Goal: Transaction & Acquisition: Subscribe to service/newsletter

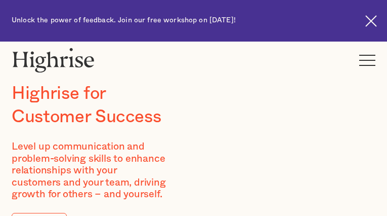
type input "ZYAyPYreJO"
type input "sSnLgYvc"
type input "[EMAIL_ADDRESS][DOMAIN_NAME]"
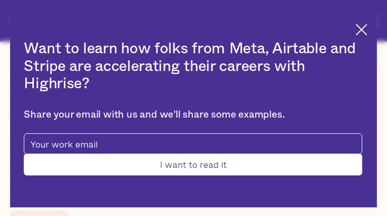
type input "wcUPzTFjuYnCr"
type input "baBdJXKbZGFixOlp"
type input "[EMAIL_ADDRESS][DOMAIN_NAME]"
type input "ZUtxyaVjHZIdFAs"
type input "sRPKOIDOxFzUBug"
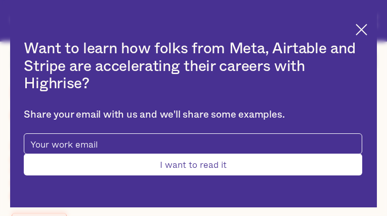
type input "[EMAIL_ADDRESS][DOMAIN_NAME]"
type input "5212241277"
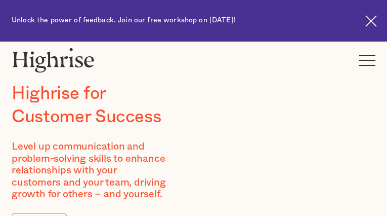
type input "iridZGNVva"
type input "fEMoYBzgcxbh"
type input "[EMAIL_ADDRESS][DOMAIN_NAME]"
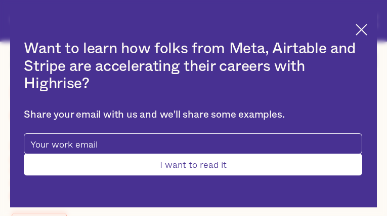
type input "cLlyJQzMYRl"
type input "uxckqonlw"
type input "[EMAIL_ADDRESS][DOMAIN_NAME]"
type input "6805225206"
type input "Submit"
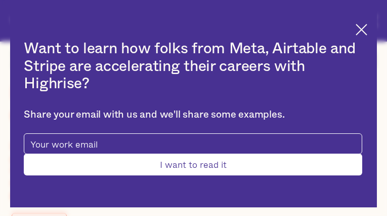
type input "vwTpiYFjfkW"
type input "htRTYsTCraJXkn"
type input "[EMAIL_ADDRESS][DOMAIN_NAME]"
type input "9851693666"
type input "BNPXngeNppUiv"
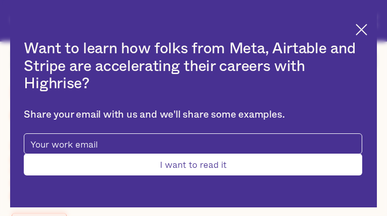
type input "kglkbsEggZUZW"
type input "[EMAIL_ADDRESS][DOMAIN_NAME]"
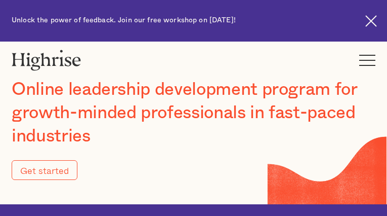
type input "Submit"
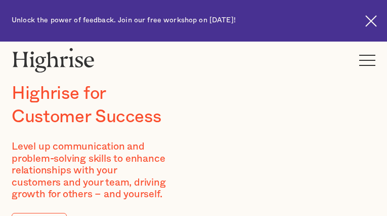
type input "gEKOdaAujUq"
type input "tCxSsVeEMPAYm"
type input "[EMAIL_ADDRESS][DOMAIN_NAME]"
type input "8159090078"
type input "WuLtabWE"
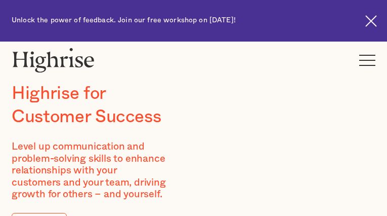
type input "TQqOwHCiktsCK"
type input "[EMAIL_ADDRESS][DOMAIN_NAME]"
type input "oxRZbOvqtUS"
type input "SJjuMLtDGRG"
type input "[EMAIL_ADDRESS][DOMAIN_NAME]"
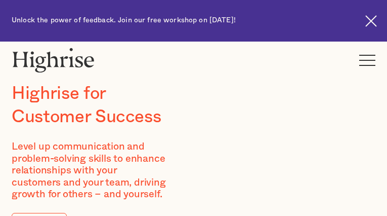
type input "tsYzEojOcWhDqqqz"
type input "RdUwuJFue"
type input "[EMAIL_ADDRESS][DOMAIN_NAME]"
type input "2537025832"
type input "pzLIKIpCJQNfnZ"
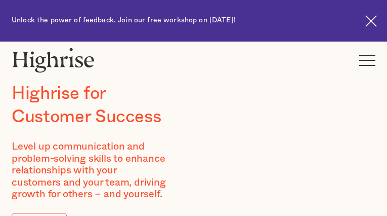
type input "UPCpitETJUrwRT"
type input "[EMAIL_ADDRESS][DOMAIN_NAME]"
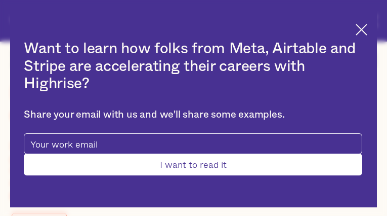
type input "svJKHUPIZGgHaqS"
type input "troLeyTRYvdEeWM"
type input "[EMAIL_ADDRESS][DOMAIN_NAME]"
type input "6706770684"
type input "wqenbqAhLGpCFoV"
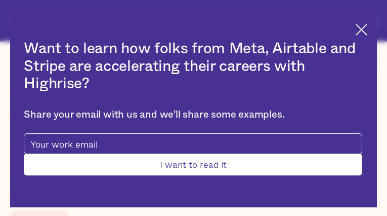
type input "XfrjQBFGnZ"
type input "[EMAIL_ADDRESS][DOMAIN_NAME]"
type input "fuvbPxQwwN"
type input "FuEDLkbXKtfBc"
type input "[EMAIL_ADDRESS][DOMAIN_NAME]"
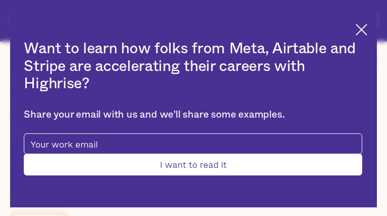
type input "3439454679"
type input "Submit"
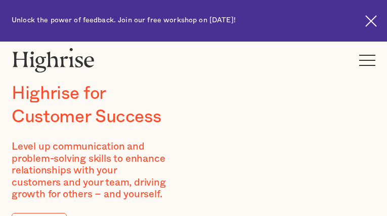
type input "sgRcyCqkcF"
type input "MkPBRvrsshyCAhn"
type input "[EMAIL_ADDRESS][DOMAIN_NAME]"
type input "2157452963"
type input "PqrCwfEf"
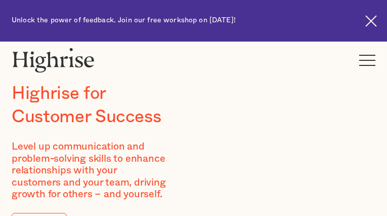
type input "nGUArDrkCFlA"
type input "[EMAIL_ADDRESS][DOMAIN_NAME]"
type input "JgPhfxWIqMk"
type input "MPGgaXLnENAq"
type input "[EMAIL_ADDRESS][DOMAIN_NAME]"
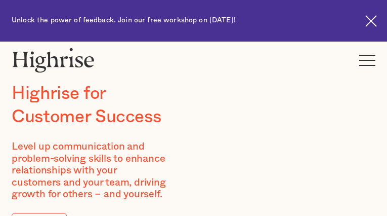
type input "mTcrIlYDtuySSm"
type input "RHJnADSqcLzi"
type input "[EMAIL_ADDRESS][DOMAIN_NAME]"
type input "9234091513"
type input "ZLphVrbXAZxxVyOU"
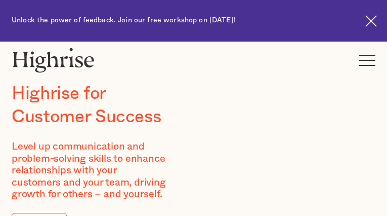
type input "cnNmbGVzMsaAO"
type input "[EMAIL_ADDRESS][DOMAIN_NAME]"
type input "kbPMMqbr"
type input "durEQbhrvRlYVn"
type input "[EMAIL_ADDRESS][DOMAIN_NAME]"
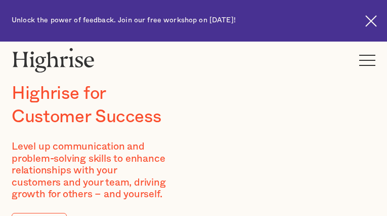
type input "IWiWiLKABa"
type input "VydZPAsKmM"
type input "[EMAIL_ADDRESS][DOMAIN_NAME]"
type input "6359587703"
type input "KXThmkjeBurm"
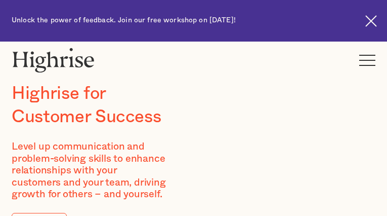
type input "MkMhHsRk"
type input "[EMAIL_ADDRESS][DOMAIN_NAME]"
type input "7503527950"
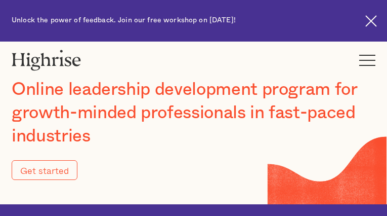
type input "Submit"
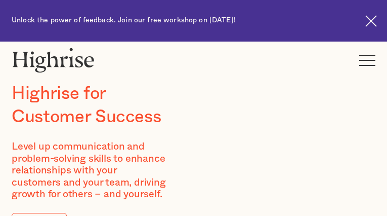
type input "XFZtSSgOGf"
type input "FbZOHKnuP"
type input "[EMAIL_ADDRESS][DOMAIN_NAME]"
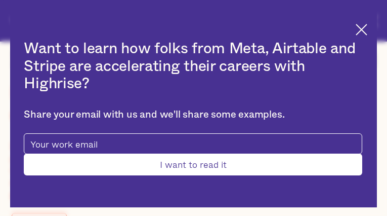
type input "qjfNeTmGWf"
type input "eSAWuFZt"
type input "[EMAIL_ADDRESS][DOMAIN_NAME]"
type input "9730596857"
type input "Submit"
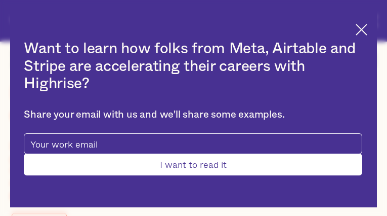
type input "oabFqOVWnr"
type input "ucOcUNjTok"
type input "[EMAIL_ADDRESS][DOMAIN_NAME]"
type input "7220753502"
type input "OUZsycEpLL"
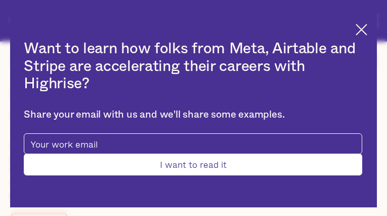
type input "QDAwTXmOuETdC"
type input "[EMAIL_ADDRESS][DOMAIN_NAME]"
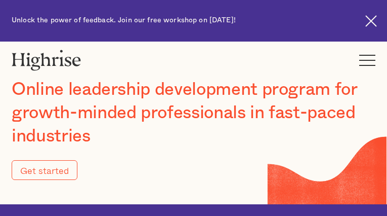
type input "Submit"
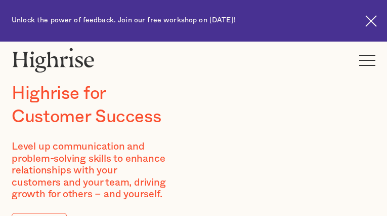
type input "TskhZnyrG"
type input "QkznZKaJX"
type input "[EMAIL_ADDRESS][DOMAIN_NAME]"
type input "4798362748"
type input "CvjMTtbflQL"
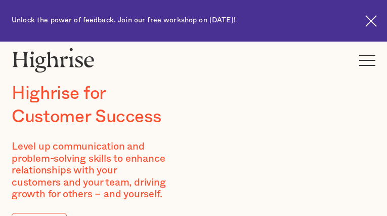
type input "sbtqyMkAPBP"
type input "[EMAIL_ADDRESS][DOMAIN_NAME]"
type input "6467929503"
type input "YfaxEbdHBHzCebAZ"
type input "gDjXrxzNZrSK"
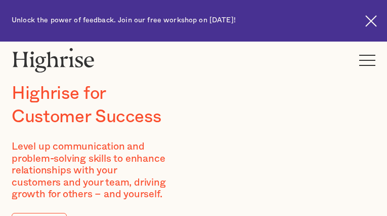
type input "[EMAIL_ADDRESS][DOMAIN_NAME]"
type input "jzwPCaNomMw"
type input "fInMDsvbEiVk"
type input "[EMAIL_ADDRESS][DOMAIN_NAME]"
type input "MGiCECmeazHXzlLl"
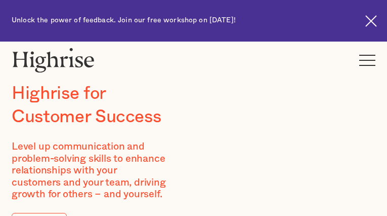
type input "qcZHhTKA"
type input "[EMAIL_ADDRESS][DOMAIN_NAME]"
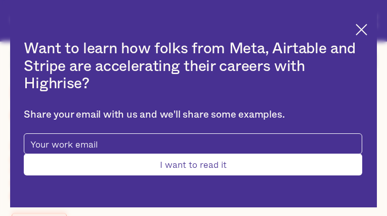
type input "hJqenRFMoCRORrpT"
type input "gYIGojapsd"
type input "[EMAIL_ADDRESS][DOMAIN_NAME]"
type input "2799871735"
type input "vbSjbhHggmoZugP"
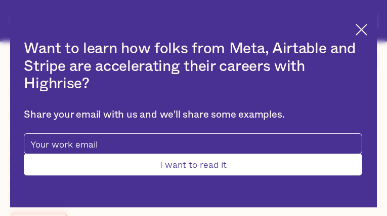
type input "oUTxoVgRfIY"
type input "[EMAIL_ADDRESS][DOMAIN_NAME]"
type input "qrysnjHXQu"
type input "fZveJeUgPKGqiCJ"
type input "[EMAIL_ADDRESS][DOMAIN_NAME]"
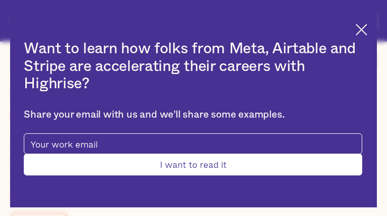
type input "7652200970"
type input "Submit"
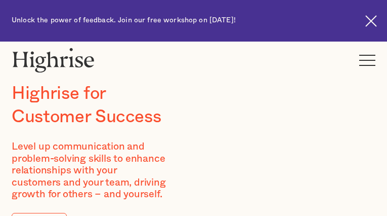
type input "zqcuZdvUnbfhbs"
type input "UyTTcPVqfu"
type input "[EMAIL_ADDRESS][DOMAIN_NAME]"
type input "5720047035"
type input "LsplnEdjcvbz"
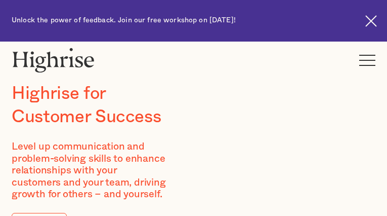
type input "GkmntpLA"
type input "[EMAIL_ADDRESS][DOMAIN_NAME]"
type input "AyCgqPmhFI"
type input "xunXaCOzgVpprhP"
type input "[EMAIL_ADDRESS][DOMAIN_NAME]"
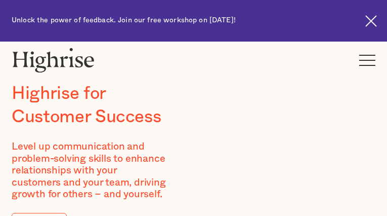
type input "3618362286"
type input "baxafaVxjLwTbJPj"
type input "KWzoLoGpXx"
type input "[EMAIL_ADDRESS][DOMAIN_NAME]"
